Goal: Find specific page/section: Find specific page/section

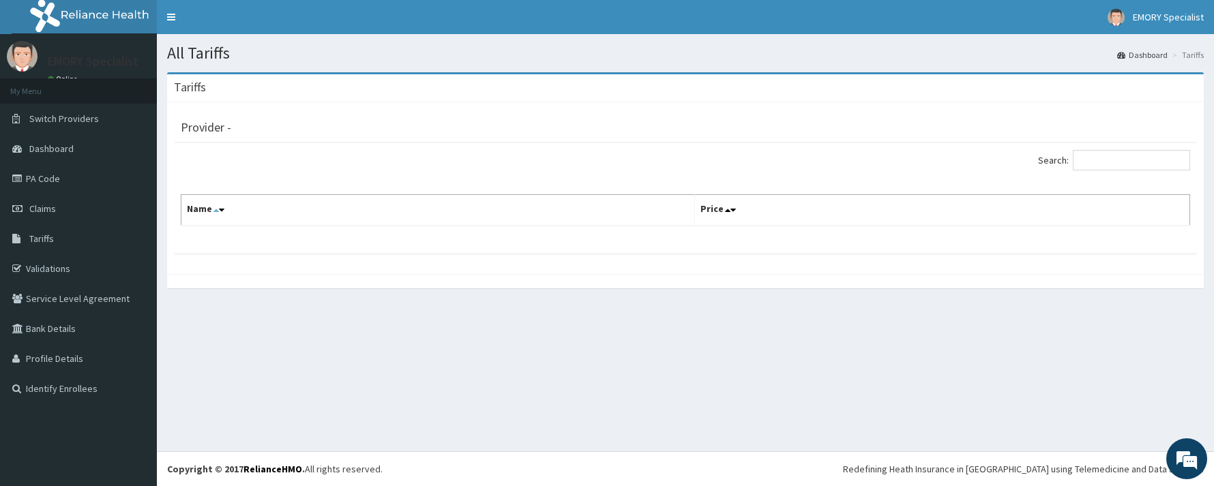
drag, startPoint x: 195, startPoint y: 211, endPoint x: 216, endPoint y: 210, distance: 21.2
click at [207, 210] on th "Name" at bounding box center [438, 210] width 514 height 31
click at [220, 210] on icon at bounding box center [221, 210] width 5 height 10
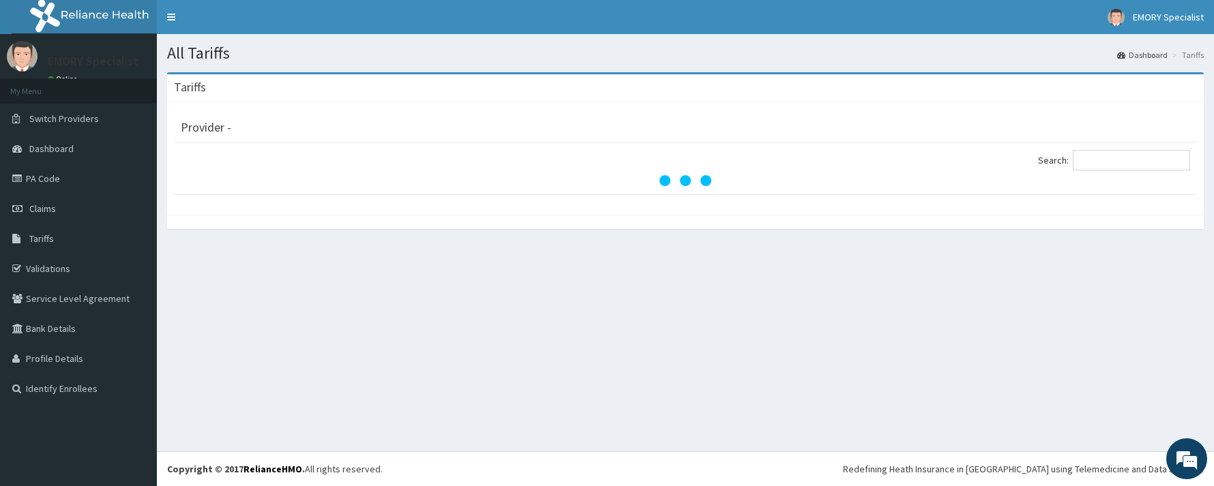
click at [220, 210] on div "Provider - Search:" at bounding box center [685, 158] width 1037 height 113
click at [694, 178] on icon "audio-loading" at bounding box center [685, 180] width 55 height 55
click at [1113, 153] on input "Search:" at bounding box center [1131, 160] width 117 height 20
click at [1113, 155] on input "Search:" at bounding box center [1131, 160] width 117 height 20
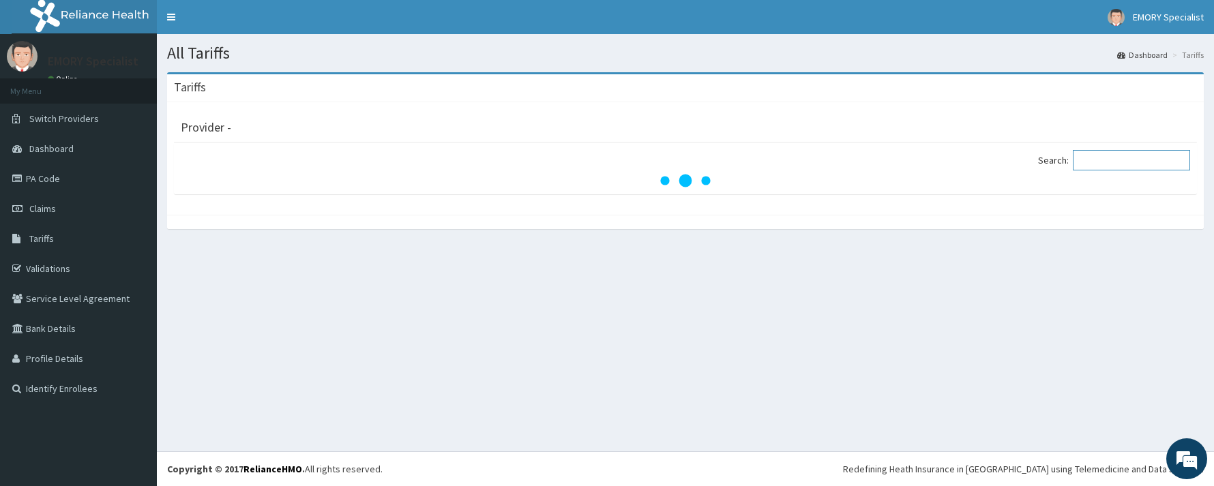
click at [1113, 156] on input "Search:" at bounding box center [1131, 160] width 117 height 20
